Goal: Transaction & Acquisition: Purchase product/service

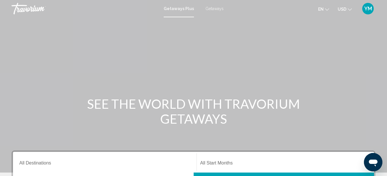
click at [214, 9] on span "Getaways" at bounding box center [215, 8] width 18 height 5
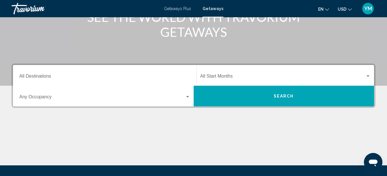
scroll to position [92, 0]
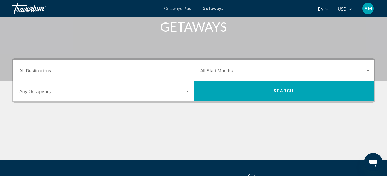
click at [59, 75] on div "Destination All Destinations" at bounding box center [104, 70] width 171 height 18
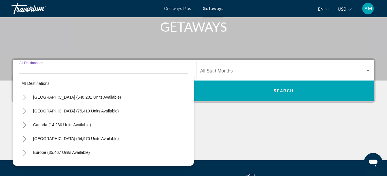
scroll to position [132, 0]
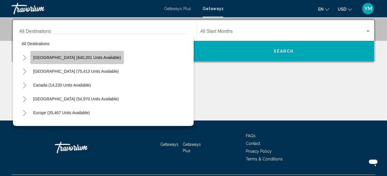
click at [93, 59] on span "[GEOGRAPHIC_DATA] (640,201 units available)" at bounding box center [77, 57] width 88 height 5
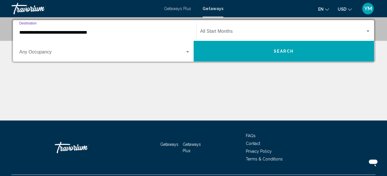
click at [143, 31] on input "**********" at bounding box center [104, 32] width 171 height 5
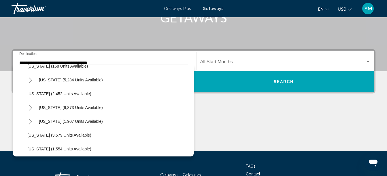
scroll to position [391, 0]
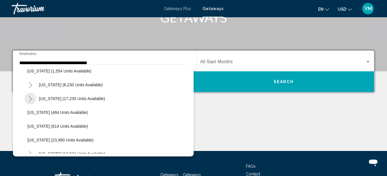
click at [27, 101] on button "Toggle North Carolina (17,235 units available)" at bounding box center [31, 99] width 12 height 12
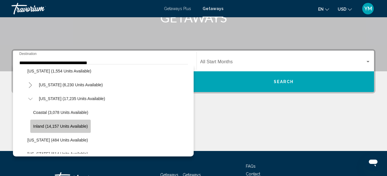
click at [87, 124] on button "Inland (14,157 units available)" at bounding box center [60, 126] width 61 height 13
type input "**********"
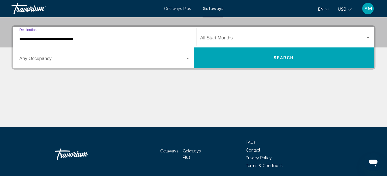
scroll to position [132, 0]
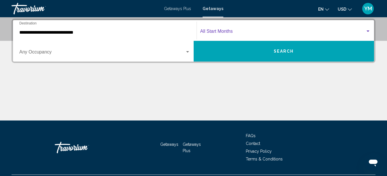
click at [368, 32] on div "Search widget" at bounding box center [368, 31] width 5 height 5
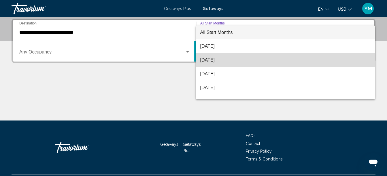
click at [311, 59] on span "[DATE]" at bounding box center [285, 60] width 171 height 14
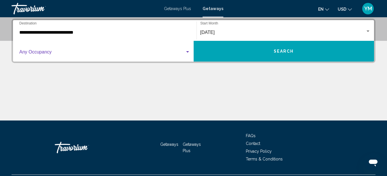
click at [188, 52] on div "Search widget" at bounding box center [187, 51] width 3 height 1
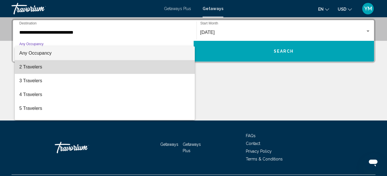
click at [163, 67] on span "2 Travelers" at bounding box center [104, 67] width 171 height 14
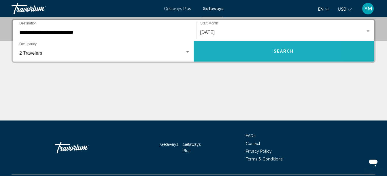
click at [249, 57] on button "Search" at bounding box center [284, 51] width 181 height 21
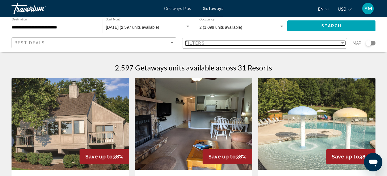
click at [341, 43] on div "Filter" at bounding box center [342, 42] width 3 height 1
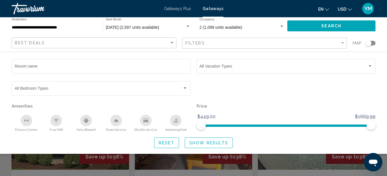
drag, startPoint x: 326, startPoint y: 110, endPoint x: 226, endPoint y: 75, distance: 105.6
click at [226, 75] on div "Vacation Types All Vacation Types" at bounding box center [286, 69] width 179 height 20
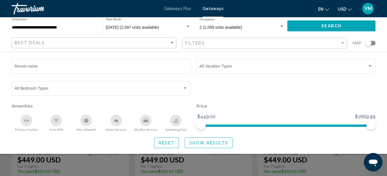
scroll to position [54, 0]
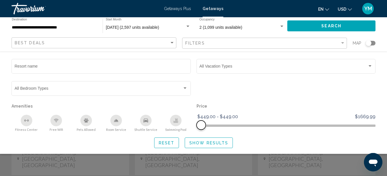
drag, startPoint x: 371, startPoint y: 124, endPoint x: 198, endPoint y: 120, distance: 173.0
click at [198, 125] on ngx-slider "$449.00 $1669.99 $449.00 $449.00 $449.00 - $449.00" at bounding box center [286, 125] width 179 height 1
click at [193, 143] on span "Show Results" at bounding box center [208, 143] width 39 height 5
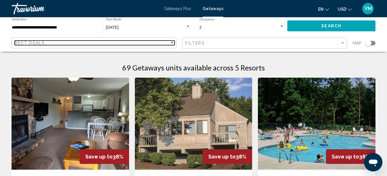
click at [173, 43] on div "Sort by" at bounding box center [172, 42] width 3 height 1
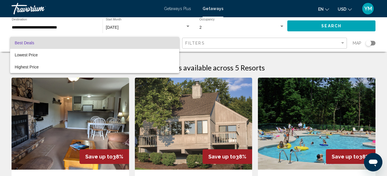
click at [195, 60] on div at bounding box center [193, 88] width 387 height 176
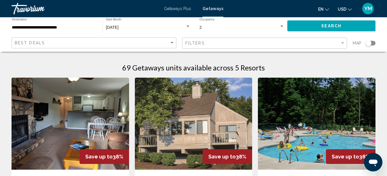
click at [185, 8] on span "Getaways Plus" at bounding box center [177, 8] width 27 height 5
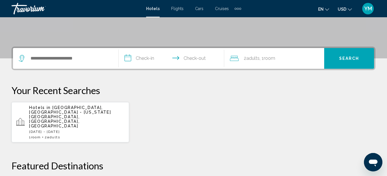
scroll to position [112, 0]
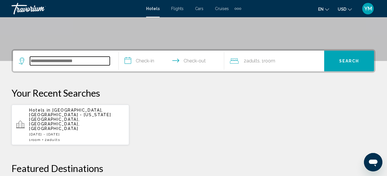
click at [66, 59] on input "Search widget" at bounding box center [70, 61] width 80 height 9
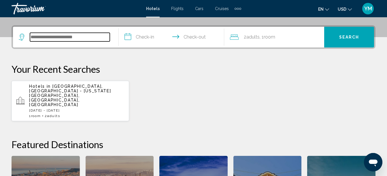
scroll to position [142, 0]
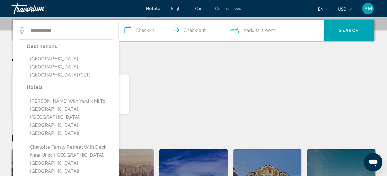
click at [66, 59] on button "Charlotte, NC, United States (CLT)" at bounding box center [70, 67] width 86 height 27
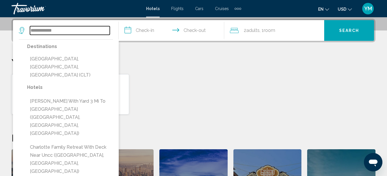
type input "**********"
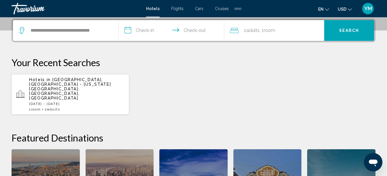
click at [147, 29] on input "**********" at bounding box center [173, 31] width 108 height 22
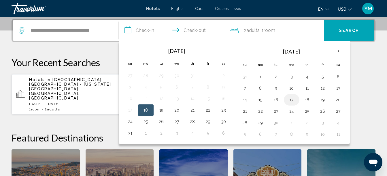
click at [291, 98] on button "17" at bounding box center [291, 100] width 9 height 8
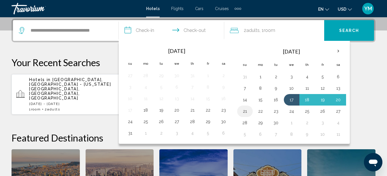
click at [246, 113] on button "21" at bounding box center [244, 112] width 9 height 8
type input "**********"
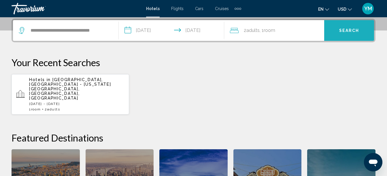
click at [340, 27] on button "Search" at bounding box center [349, 30] width 50 height 21
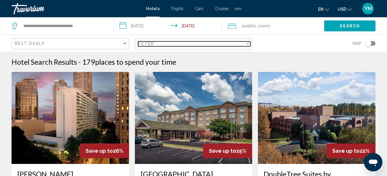
click at [249, 42] on div "Filter" at bounding box center [247, 44] width 5 height 5
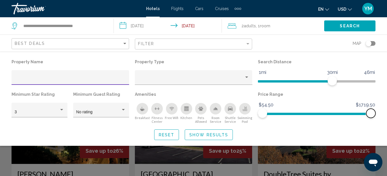
click at [372, 115] on span "Hotel Filters" at bounding box center [370, 113] width 9 height 9
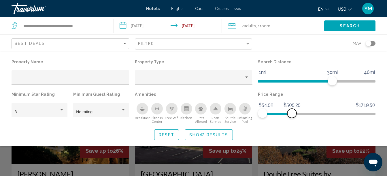
drag, startPoint x: 344, startPoint y: 109, endPoint x: 292, endPoint y: 116, distance: 52.1
click at [292, 114] on ngx-slider "$54.50 $1719.50 $54.50 $505.25" at bounding box center [317, 113] width 118 height 1
click at [220, 136] on span "Show Results" at bounding box center [208, 135] width 39 height 5
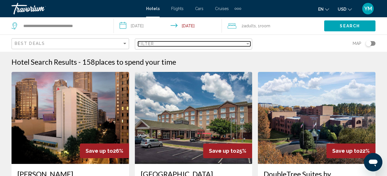
click at [248, 43] on div "Filter" at bounding box center [248, 43] width 3 height 1
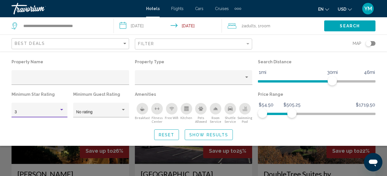
click at [60, 113] on div "3" at bounding box center [40, 112] width 50 height 5
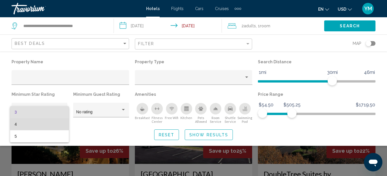
click at [49, 127] on span "4" at bounding box center [40, 124] width 50 height 12
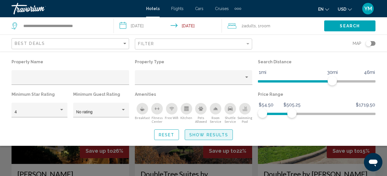
click at [218, 137] on span "Show Results" at bounding box center [208, 135] width 39 height 5
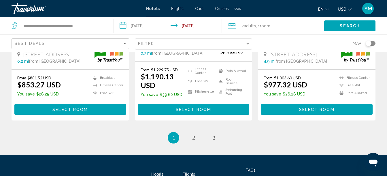
scroll to position [842, 0]
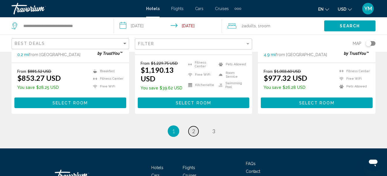
click at [195, 127] on link "page 2" at bounding box center [194, 132] width 10 height 10
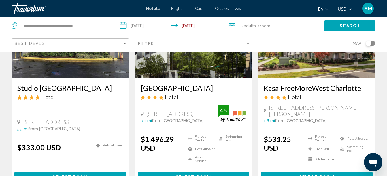
scroll to position [300, 0]
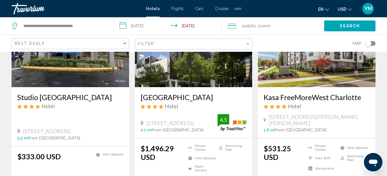
click at [313, 99] on h3 "Kasa FreeMoreWest Charlotte" at bounding box center [317, 97] width 106 height 9
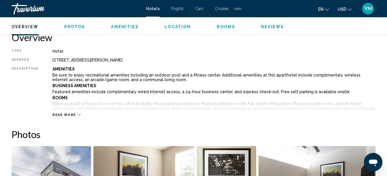
scroll to position [274, 0]
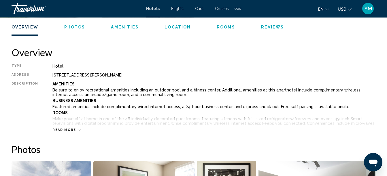
click at [78, 131] on icon "Main content" at bounding box center [79, 130] width 3 height 3
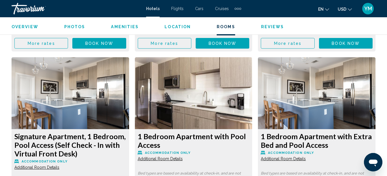
scroll to position [1427, 0]
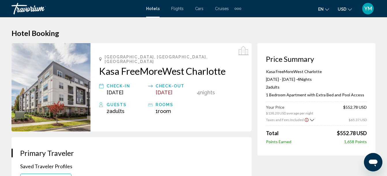
click at [154, 10] on span "Hotels" at bounding box center [153, 8] width 14 height 5
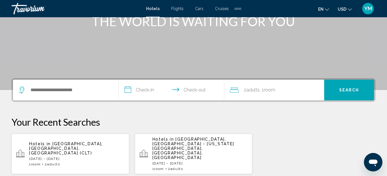
scroll to position [84, 0]
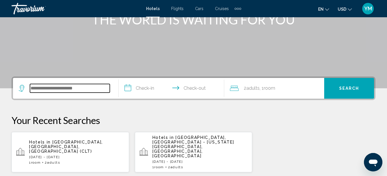
click at [65, 89] on input "Search widget" at bounding box center [70, 88] width 80 height 9
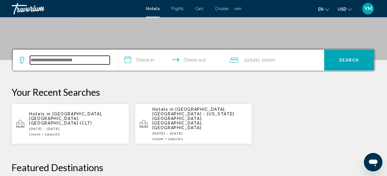
scroll to position [142, 0]
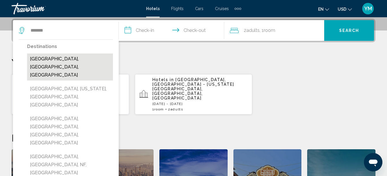
click at [70, 58] on button "Raleigh, NC, United States" at bounding box center [70, 67] width 86 height 27
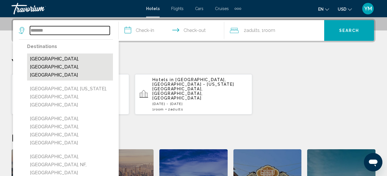
type input "**********"
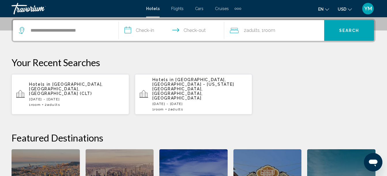
click at [143, 32] on input "**********" at bounding box center [173, 31] width 108 height 22
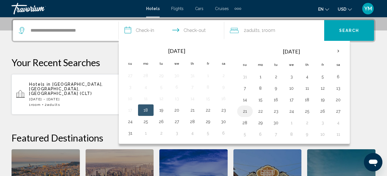
click at [248, 114] on button "21" at bounding box center [244, 112] width 9 height 8
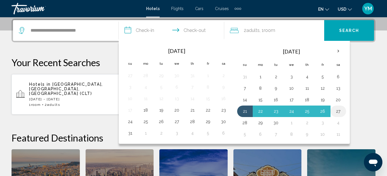
click at [340, 112] on button "27" at bounding box center [338, 112] width 9 height 8
type input "**********"
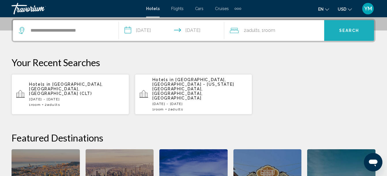
click at [345, 26] on button "Search" at bounding box center [349, 30] width 50 height 21
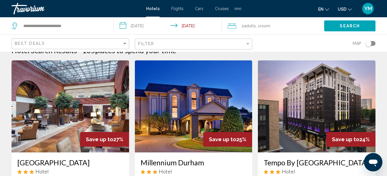
scroll to position [58, 0]
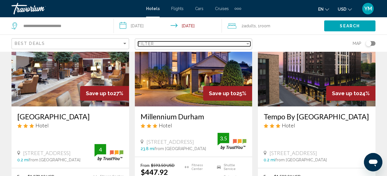
click at [249, 42] on div "Filter" at bounding box center [247, 44] width 5 height 5
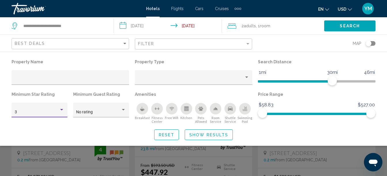
click at [61, 110] on div "Hotel Filters" at bounding box center [61, 109] width 3 height 1
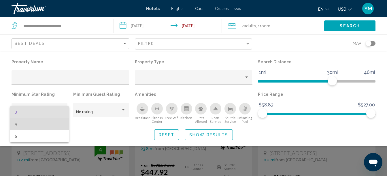
click at [52, 123] on span "4" at bounding box center [40, 124] width 50 height 12
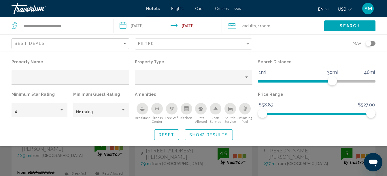
click at [330, 92] on p "Price Range" at bounding box center [317, 95] width 118 height 8
drag, startPoint x: 331, startPoint y: 82, endPoint x: 296, endPoint y: 85, distance: 34.7
click at [296, 85] on span "Hotel Filters" at bounding box center [296, 80] width 9 height 9
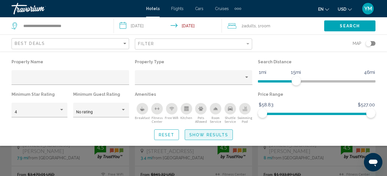
click at [211, 139] on button "Show Results" at bounding box center [209, 135] width 48 height 11
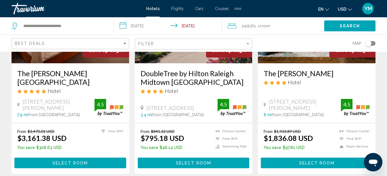
scroll to position [92, 0]
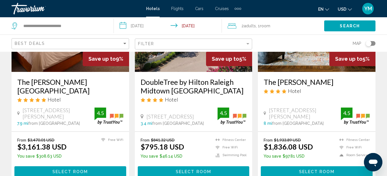
click at [204, 81] on h3 "DoubleTree by Hilton Raleigh Midtown NC" at bounding box center [194, 86] width 106 height 17
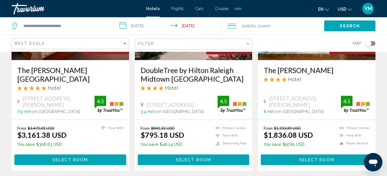
scroll to position [104, 0]
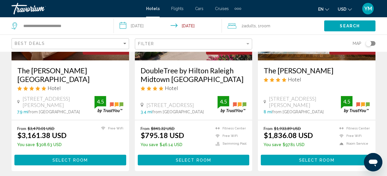
click at [162, 70] on h3 "DoubleTree by Hilton Raleigh Midtown NC" at bounding box center [194, 74] width 106 height 17
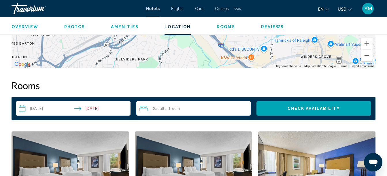
scroll to position [793, 0]
